Goal: Check status

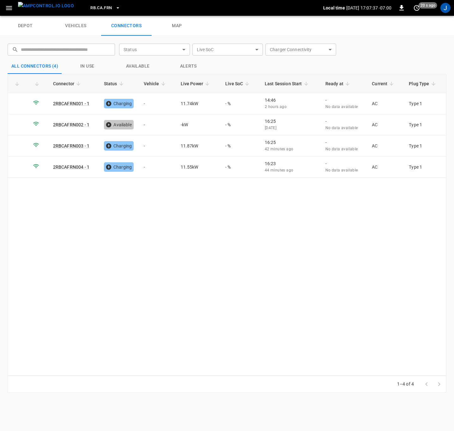
click at [238, 304] on div "Connector Status Vehicle Live Power Live SoC Last Session Start Ready at Curren…" at bounding box center [227, 225] width 439 height 302
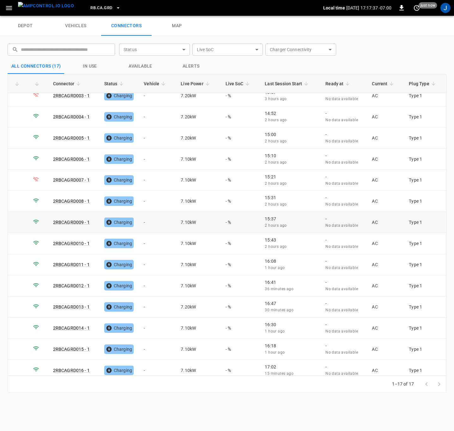
scroll to position [77, 0]
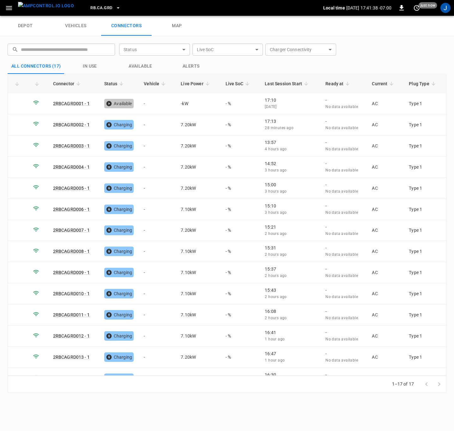
scroll to position [77, 0]
